Goal: Task Accomplishment & Management: Manage account settings

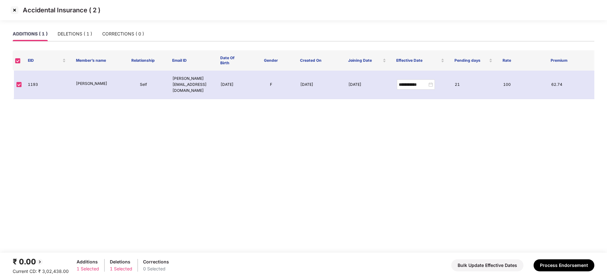
click at [17, 10] on img at bounding box center [14, 10] width 10 height 10
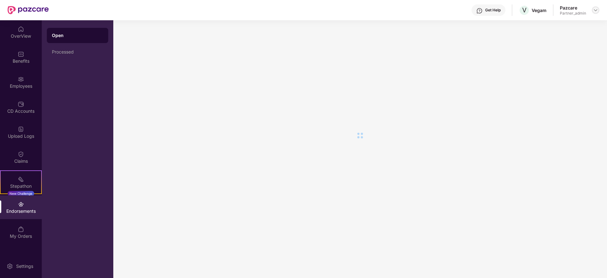
click at [597, 10] on img at bounding box center [595, 10] width 5 height 5
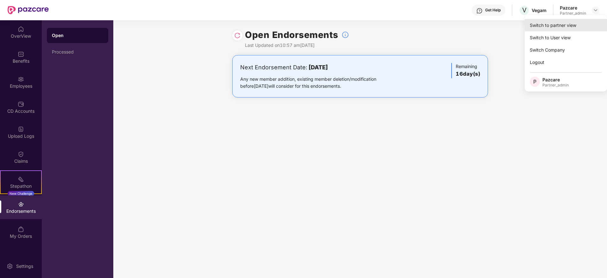
click at [575, 22] on div "Switch to partner view" at bounding box center [566, 25] width 82 height 12
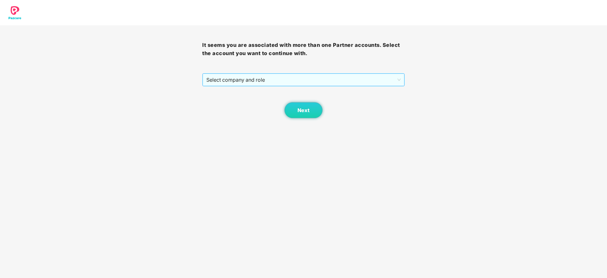
click at [265, 79] on span "Select company and role" at bounding box center [303, 80] width 194 height 12
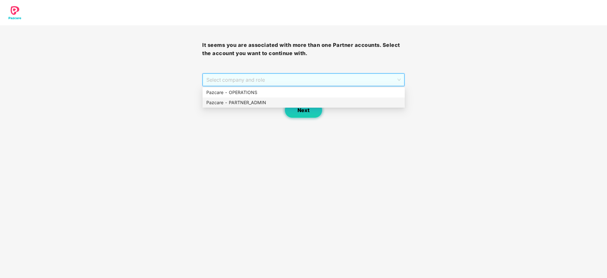
drag, startPoint x: 248, startPoint y: 101, endPoint x: 293, endPoint y: 106, distance: 45.2
click at [263, 102] on div "Pazcare - PARTNER_ADMIN" at bounding box center [303, 102] width 195 height 7
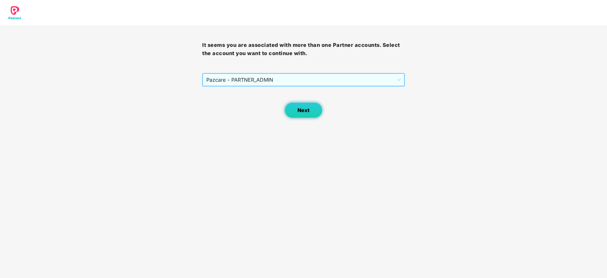
click at [298, 107] on span "Next" at bounding box center [304, 110] width 12 height 6
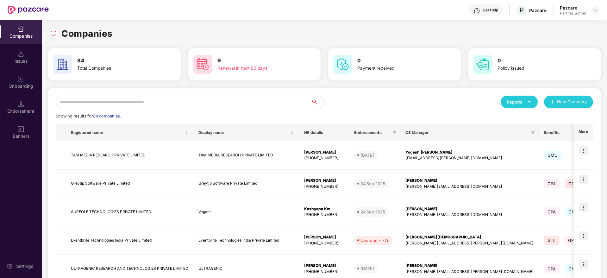
click at [186, 101] on input "text" at bounding box center [183, 102] width 255 height 13
paste input "**********"
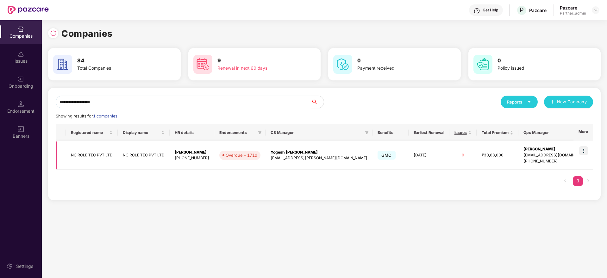
type input "**********"
click at [585, 152] on img at bounding box center [583, 150] width 9 height 9
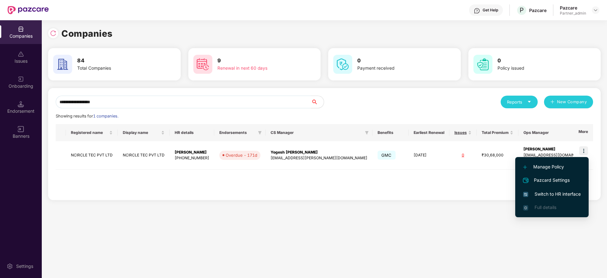
click at [551, 191] on span "Switch to HR interface" at bounding box center [552, 194] width 58 height 7
